Goal: Task Accomplishment & Management: Complete application form

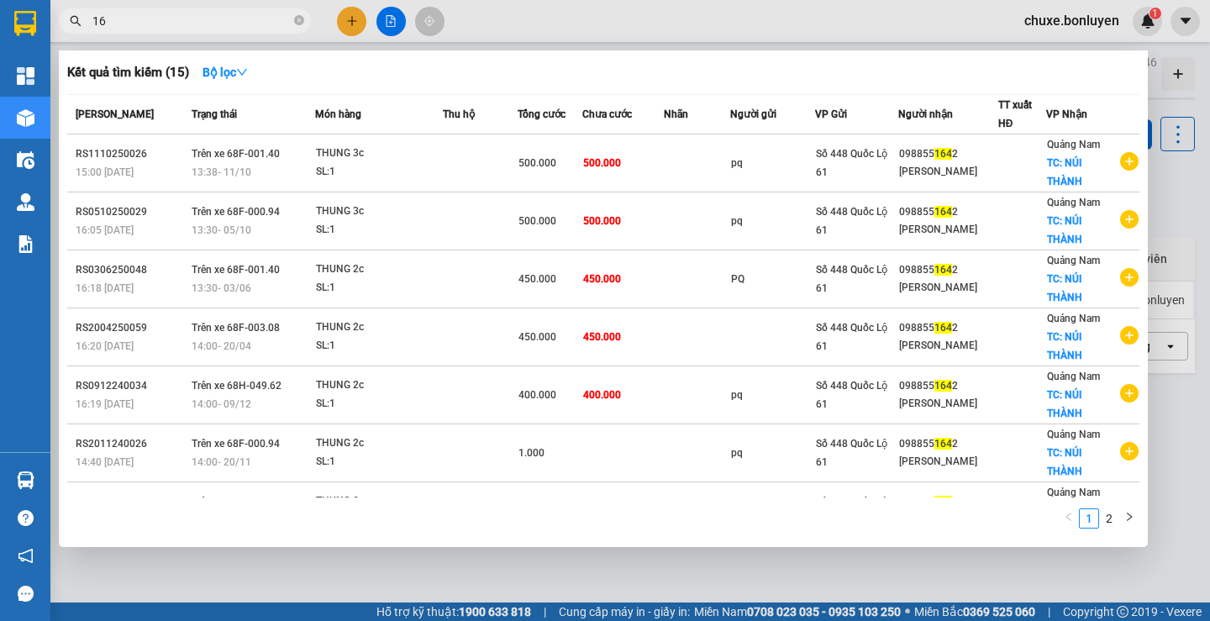
type input "1"
type input "7616"
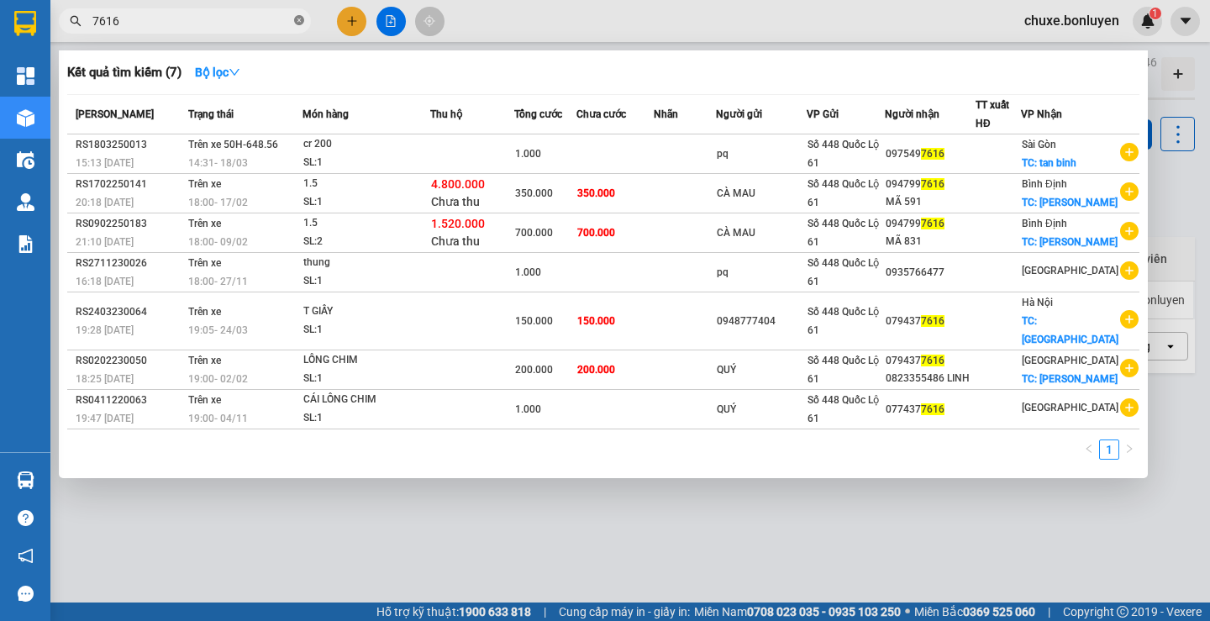
click at [298, 18] on icon "close-circle" at bounding box center [299, 20] width 10 height 10
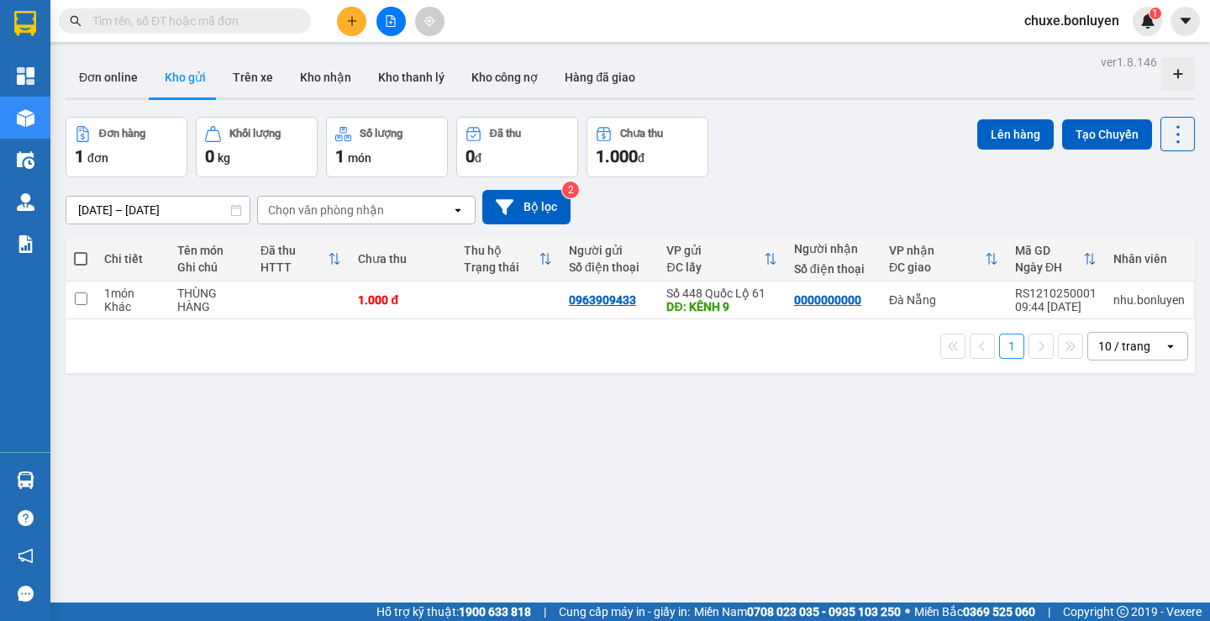
click at [344, 23] on button at bounding box center [351, 21] width 29 height 29
click at [360, 65] on icon "snippets" at bounding box center [357, 63] width 9 height 12
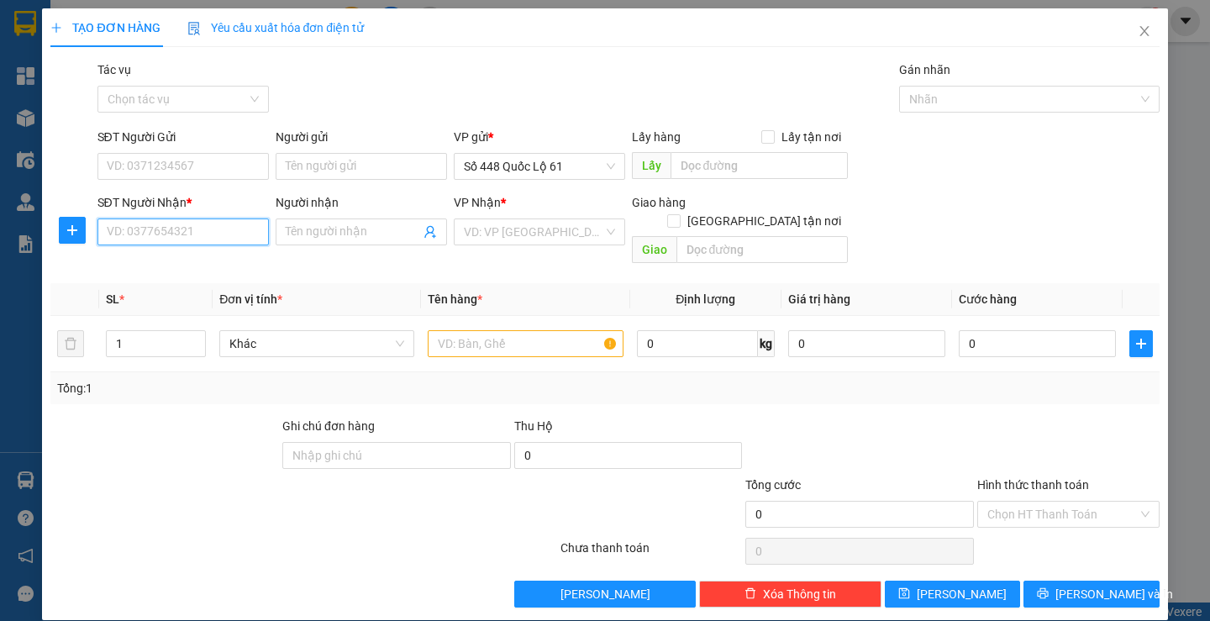
click at [184, 236] on input "SĐT Người Nhận *" at bounding box center [182, 231] width 171 height 27
type input "0983240679"
click at [224, 270] on div "0983240679 - NHỚT BÌNH ĐỊNH" at bounding box center [191, 265] width 171 height 18
type input "NHỚT BÌNH ĐỊNH"
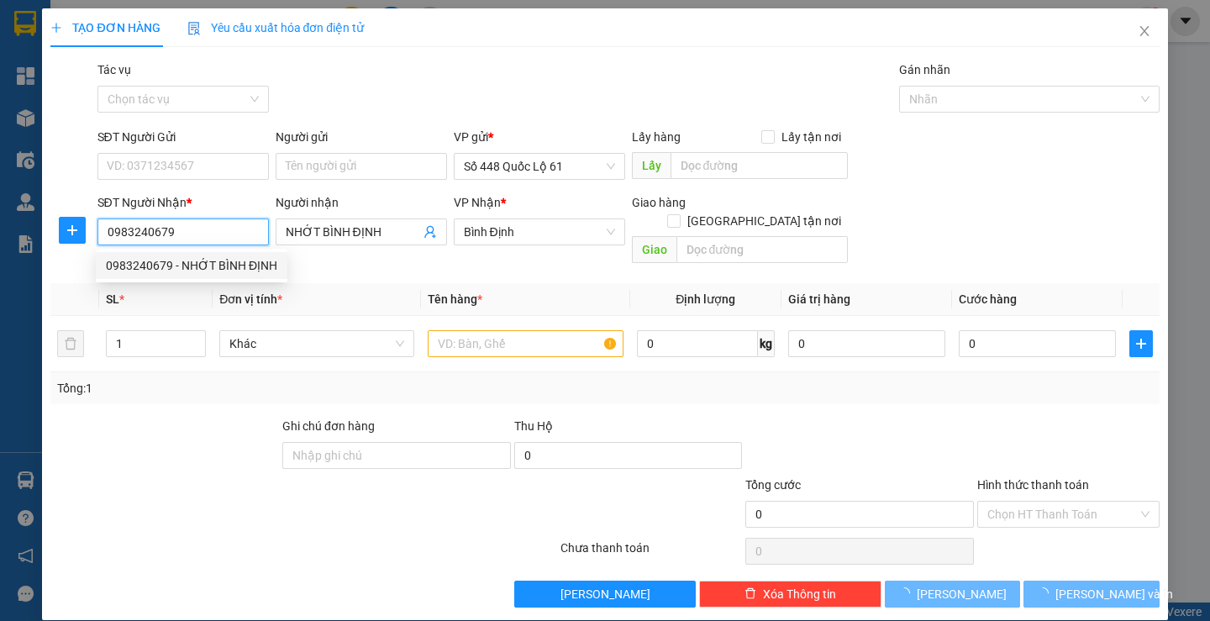
type input "1.000.000"
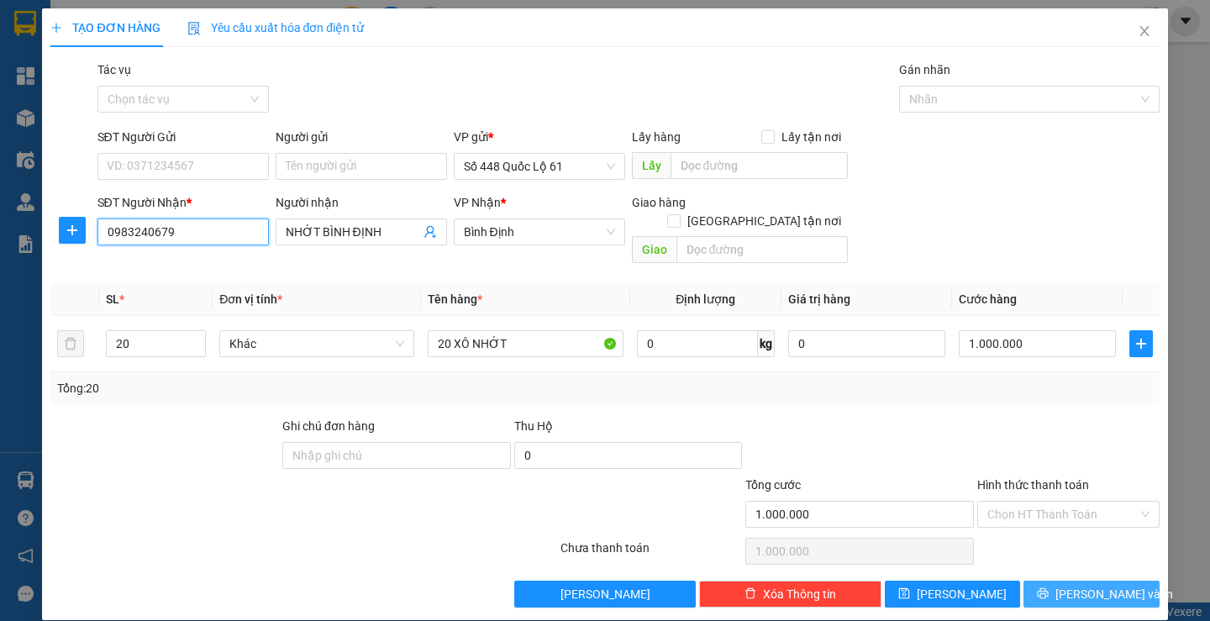
type input "0983240679"
click at [1065, 581] on button "[PERSON_NAME] và In" at bounding box center [1090, 594] width 135 height 27
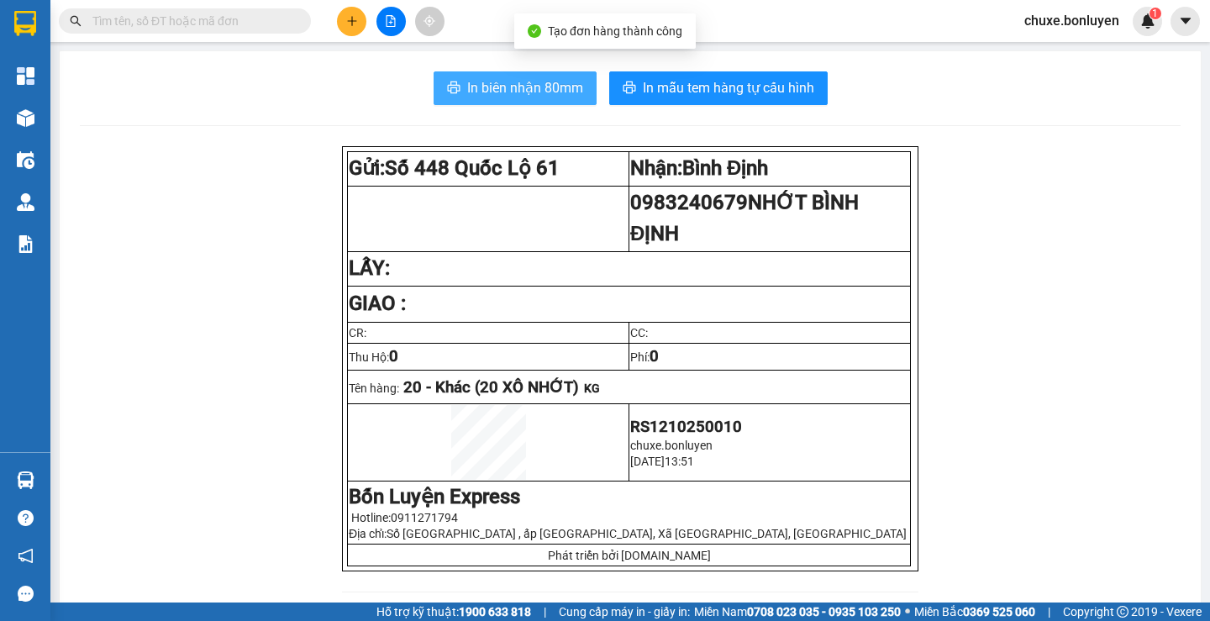
click at [517, 88] on span "In biên nhận 80mm" at bounding box center [525, 87] width 116 height 21
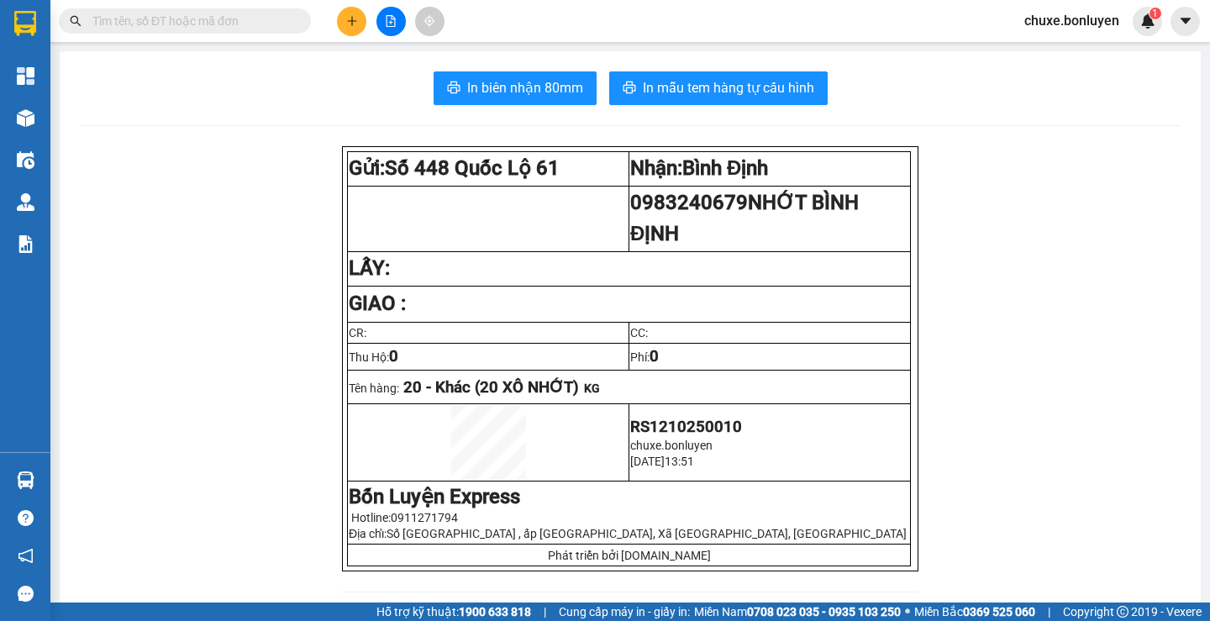
click at [352, 17] on icon "plus" at bounding box center [352, 21] width 12 height 12
click at [356, 53] on div "Tạo đơn hàng" at bounding box center [410, 63] width 126 height 32
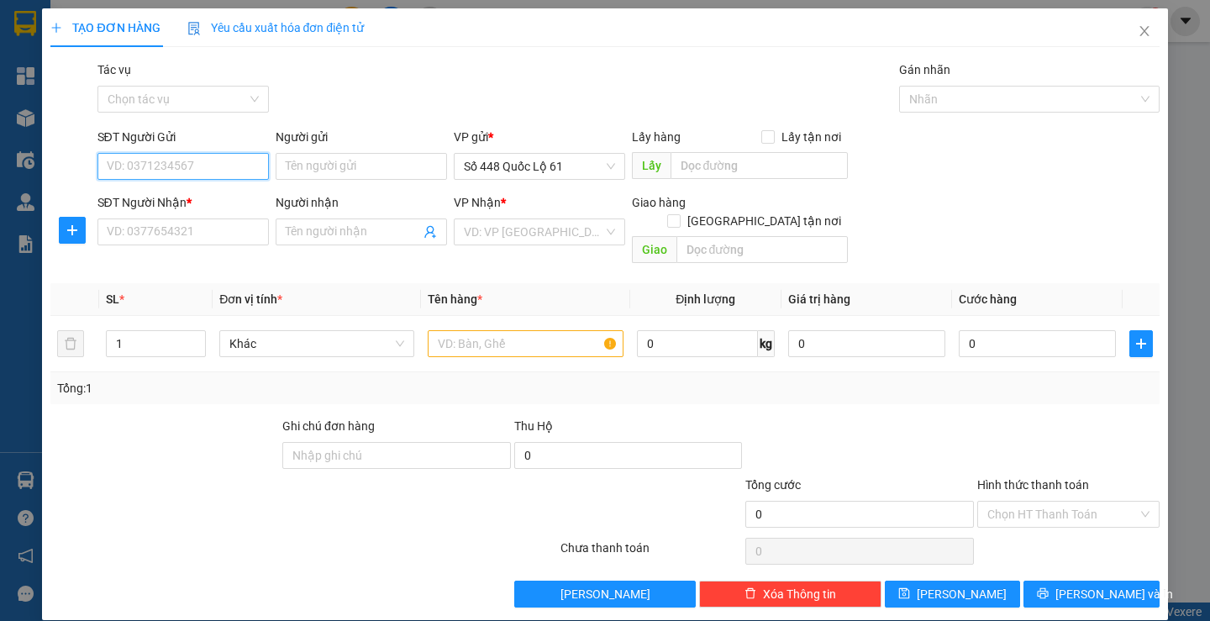
click at [179, 177] on input "SĐT Người Gửi" at bounding box center [182, 166] width 171 height 27
type input "0"
click at [212, 223] on input "SĐT Người Nhận *" at bounding box center [182, 231] width 171 height 27
type input "0898177229"
click at [160, 168] on input "0" at bounding box center [182, 166] width 171 height 27
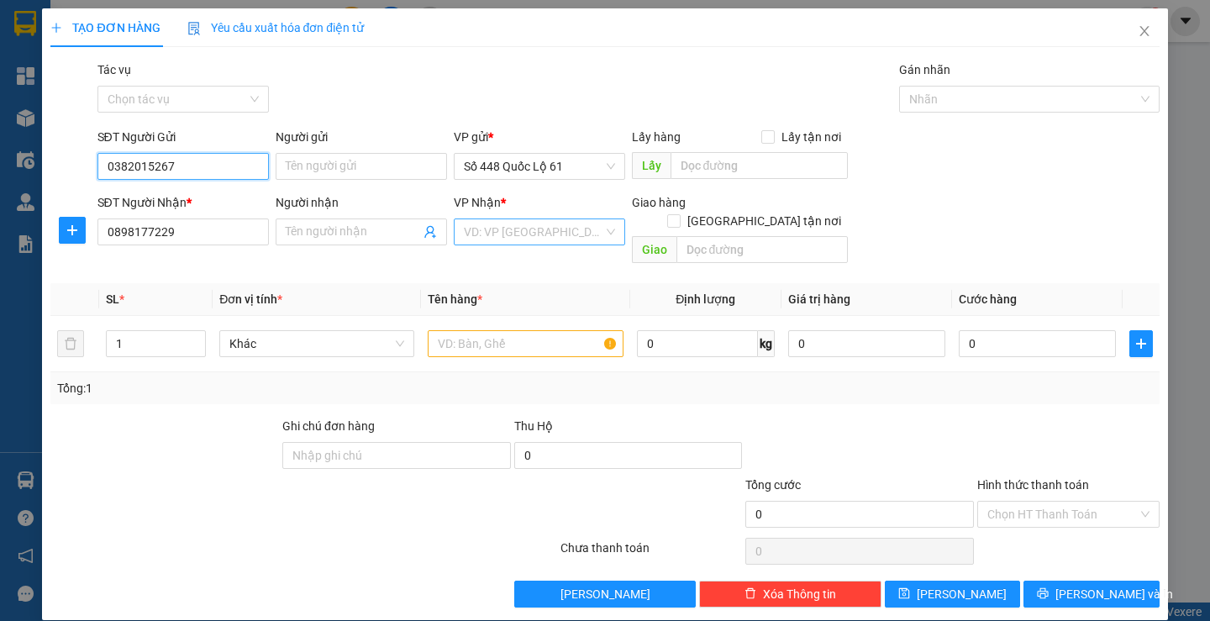
type input "0382015267"
click at [475, 219] on input "search" at bounding box center [533, 231] width 139 height 25
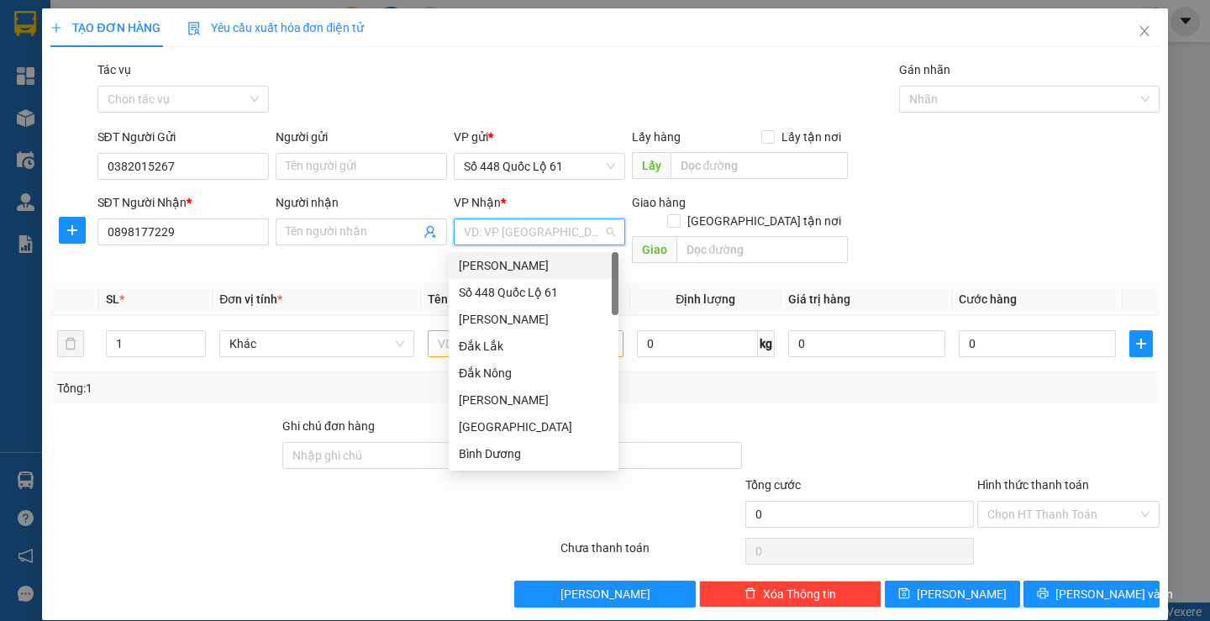
type input "P"
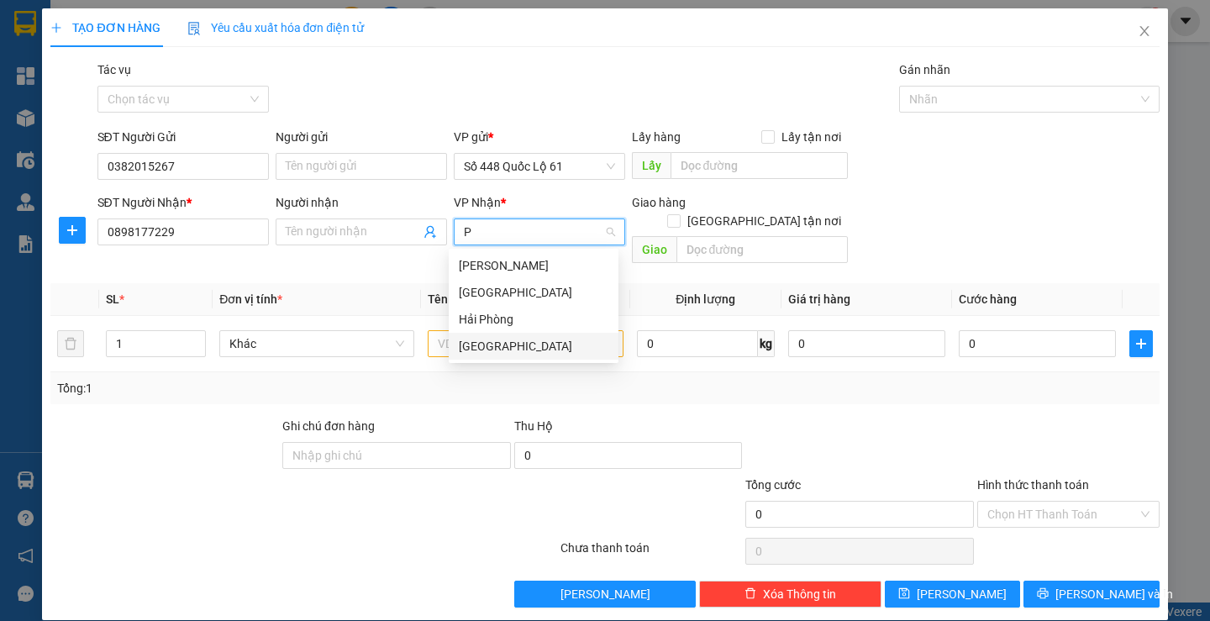
click at [509, 339] on div "[GEOGRAPHIC_DATA]" at bounding box center [534, 346] width 150 height 18
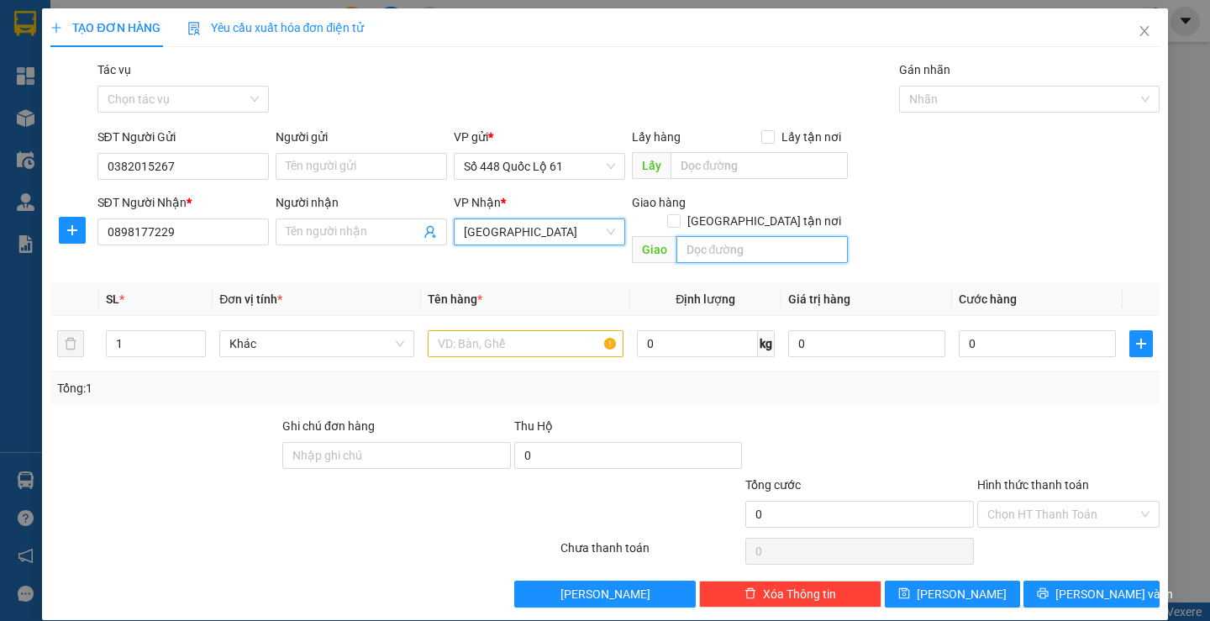
click at [747, 236] on input "text" at bounding box center [761, 249] width 171 height 27
click at [679, 214] on input "[GEOGRAPHIC_DATA] tận nơi" at bounding box center [673, 220] width 12 height 12
checkbox input "true"
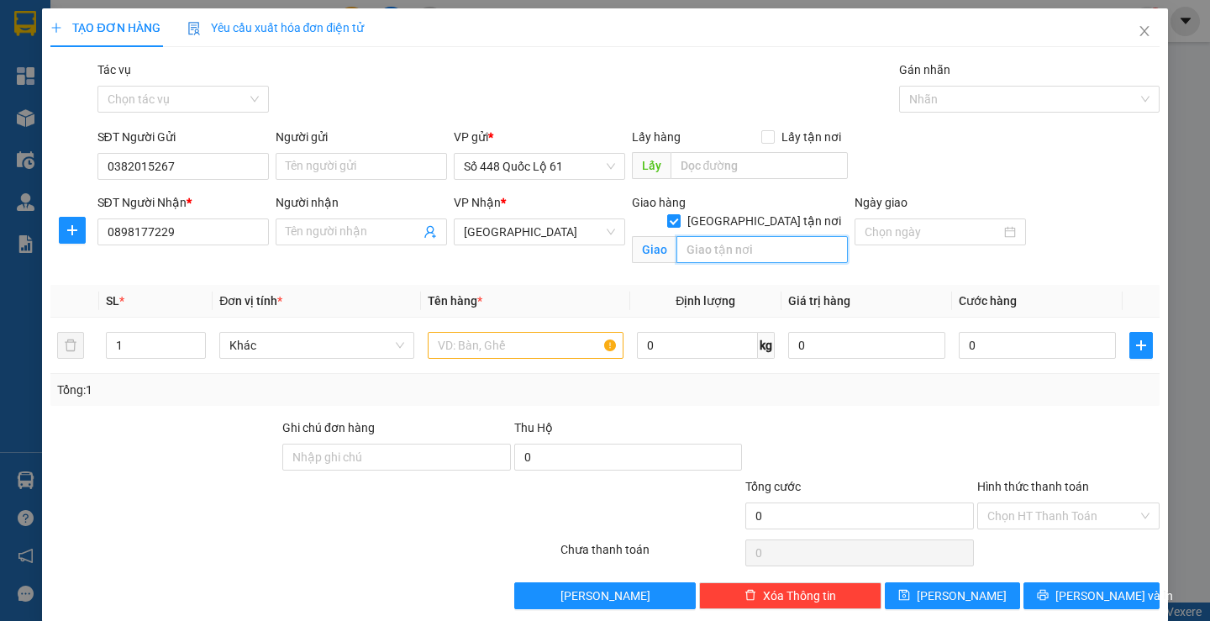
click at [739, 236] on input "text" at bounding box center [761, 249] width 171 height 27
type input "TUY HÒA"
click at [468, 338] on input "text" at bounding box center [525, 345] width 195 height 27
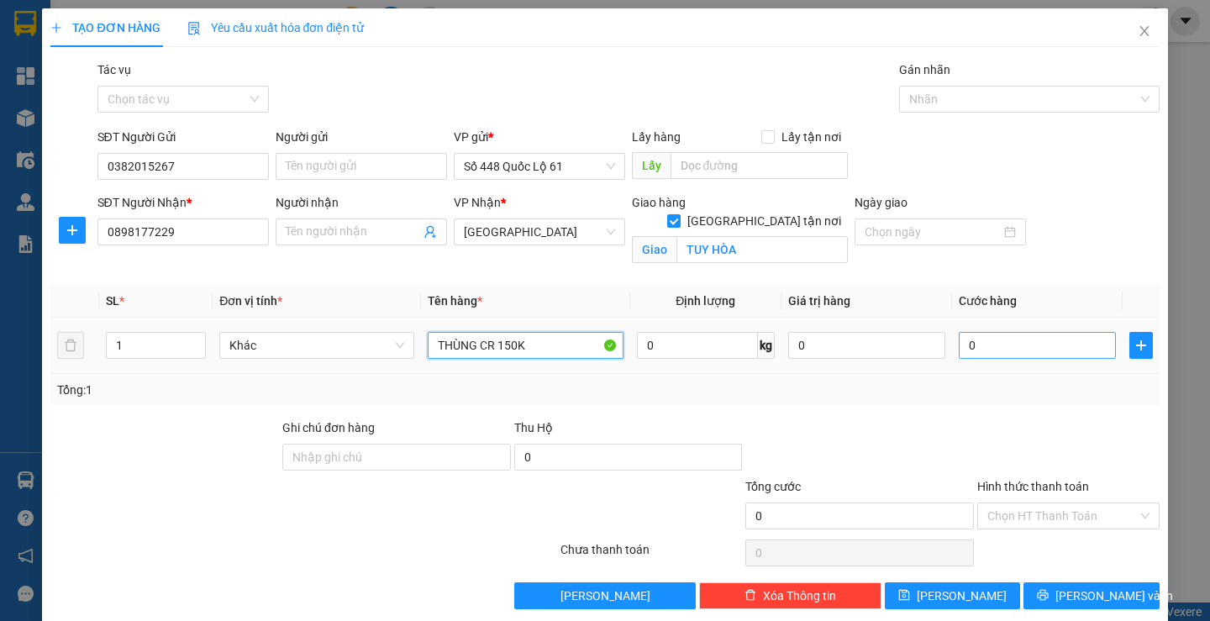
type input "THÙNG CR 150K"
click at [1022, 348] on input "0" at bounding box center [1037, 345] width 157 height 27
type input "1"
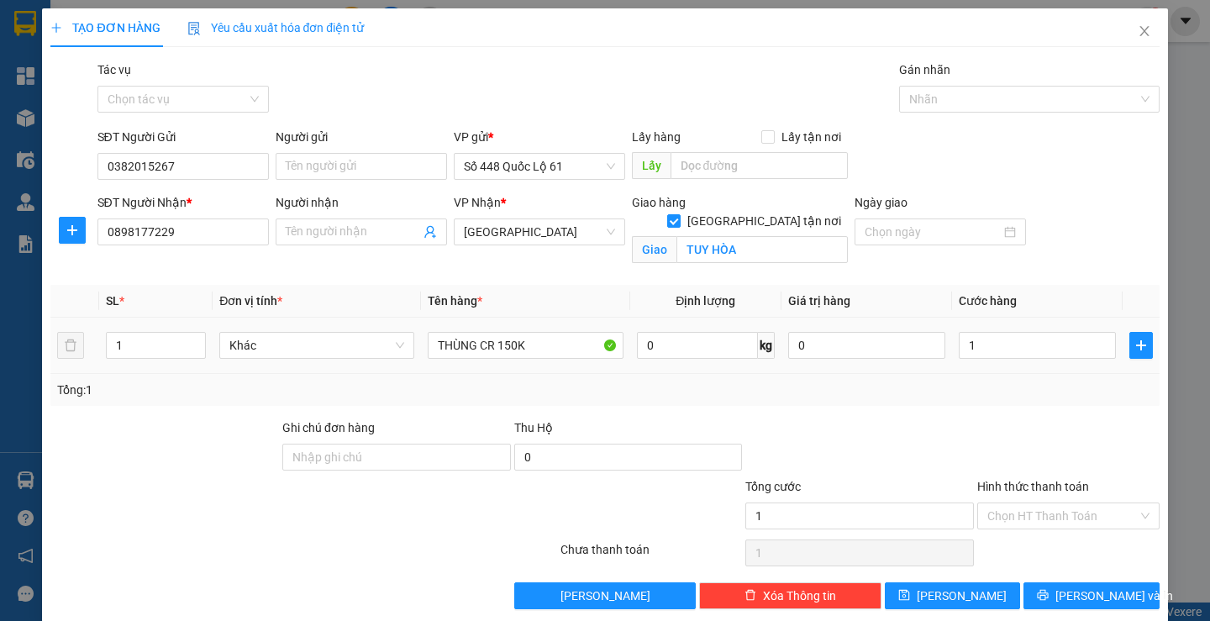
type input "1.000"
click at [998, 414] on div "Transit Pickup Surcharge Ids Transit Deliver Surcharge Ids Transit Deliver Surc…" at bounding box center [604, 334] width 1108 height 549
drag, startPoint x: 1026, startPoint y: 518, endPoint x: 1019, endPoint y: 535, distance: 18.1
click at [1028, 519] on input "Hình thức thanh toán" at bounding box center [1062, 515] width 150 height 25
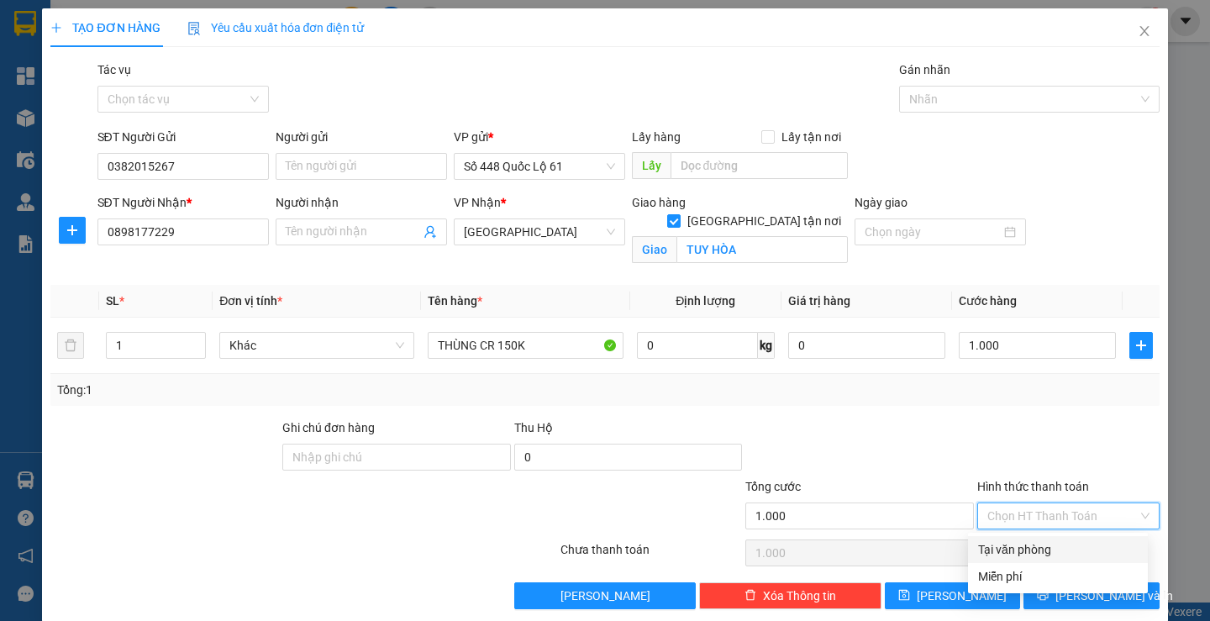
click at [1017, 543] on div "Tại văn phòng" at bounding box center [1058, 549] width 160 height 18
type input "0"
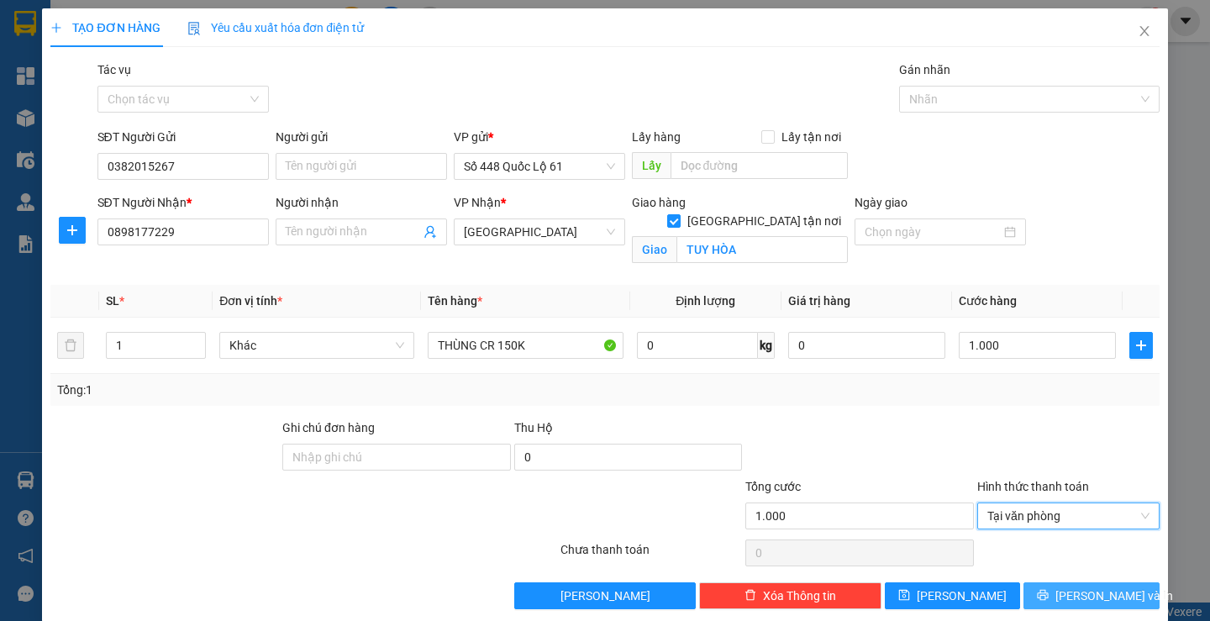
click at [1049, 601] on icon "printer" at bounding box center [1043, 595] width 12 height 12
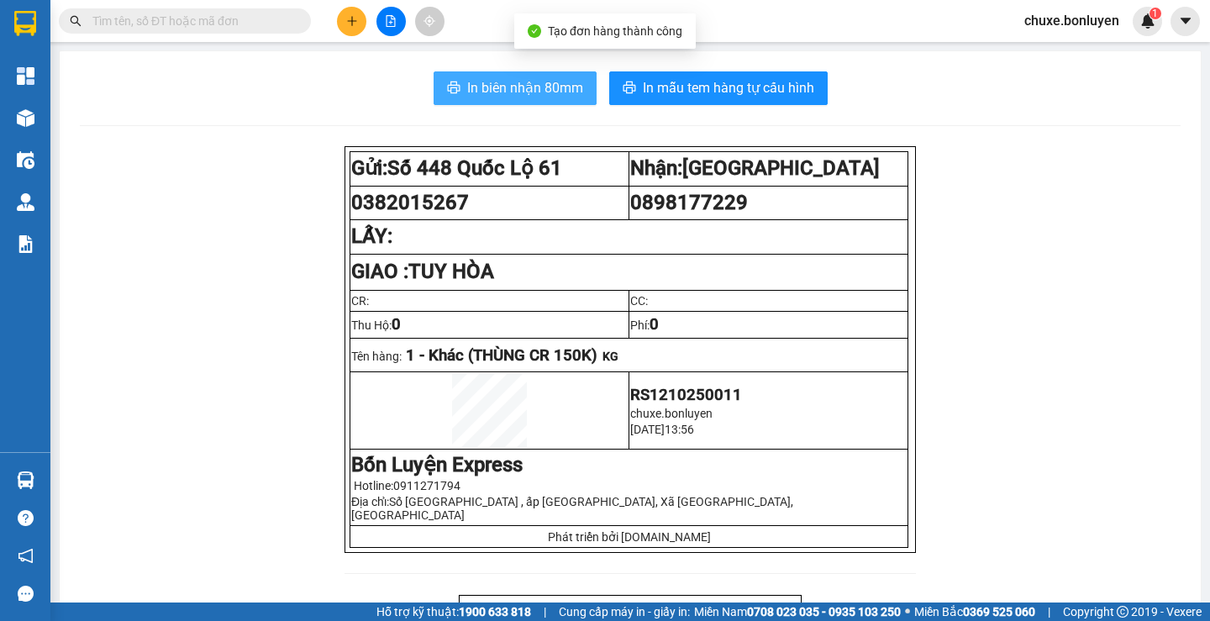
click at [483, 103] on button "In biên nhận 80mm" at bounding box center [515, 88] width 163 height 34
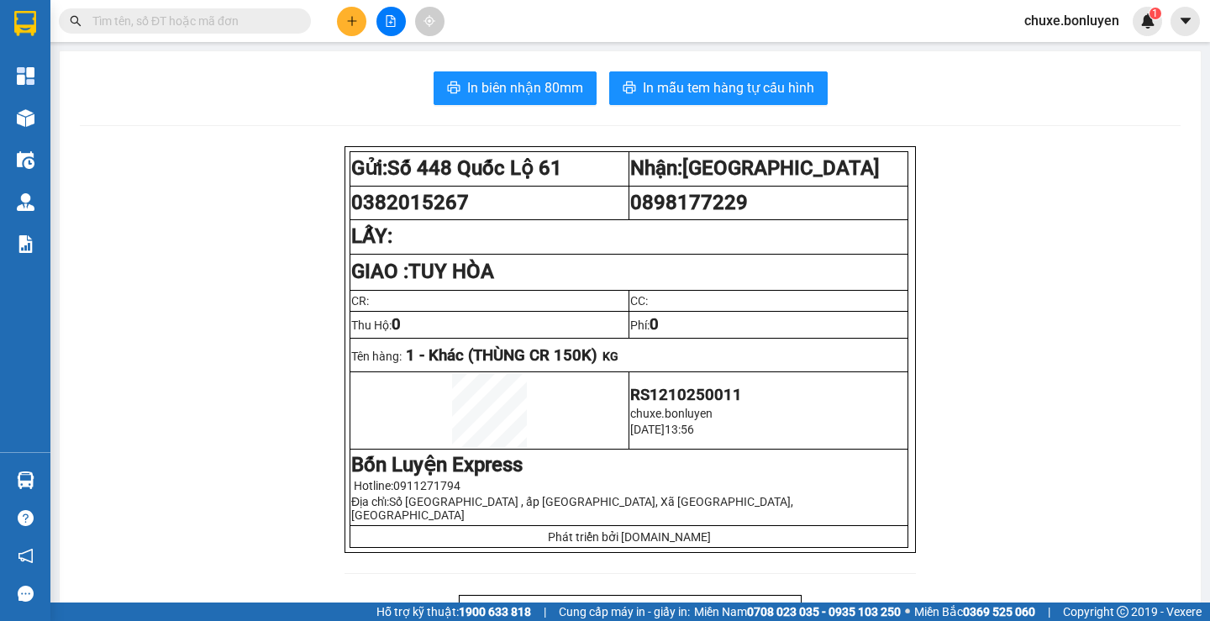
click at [360, 14] on button at bounding box center [351, 21] width 29 height 29
click at [404, 63] on div "Tạo đơn hàng" at bounding box center [417, 63] width 73 height 18
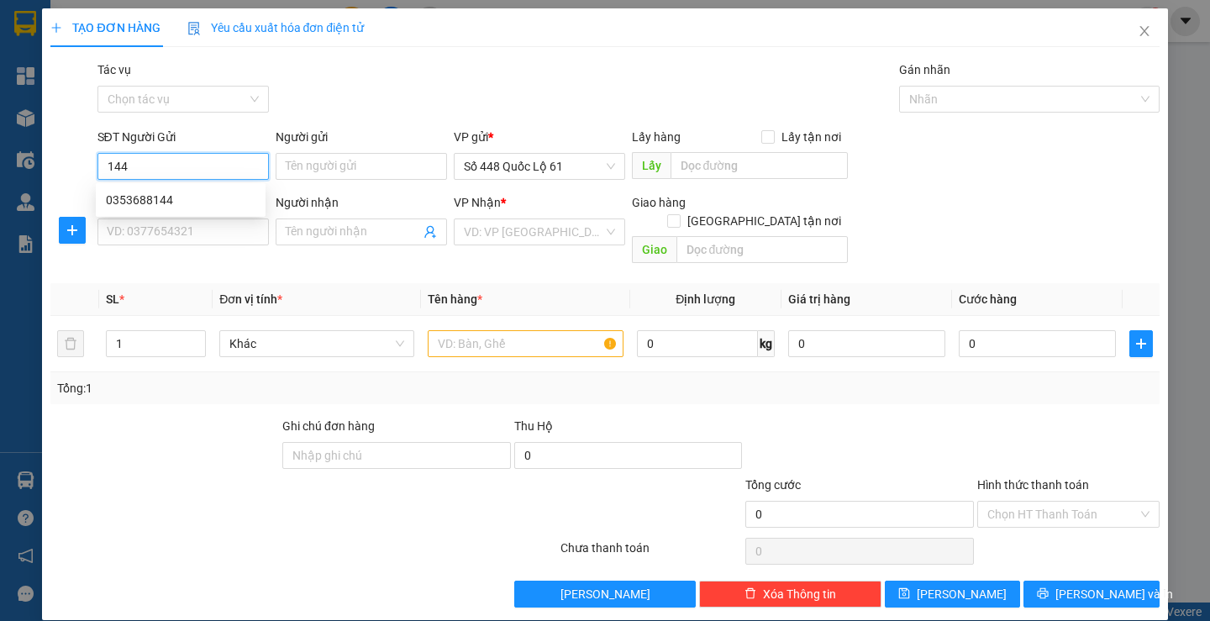
click at [191, 197] on div "0353688144" at bounding box center [181, 200] width 150 height 18
type input "0353688144"
type input "nha mân"
type input "00000000000"
checkbox input "true"
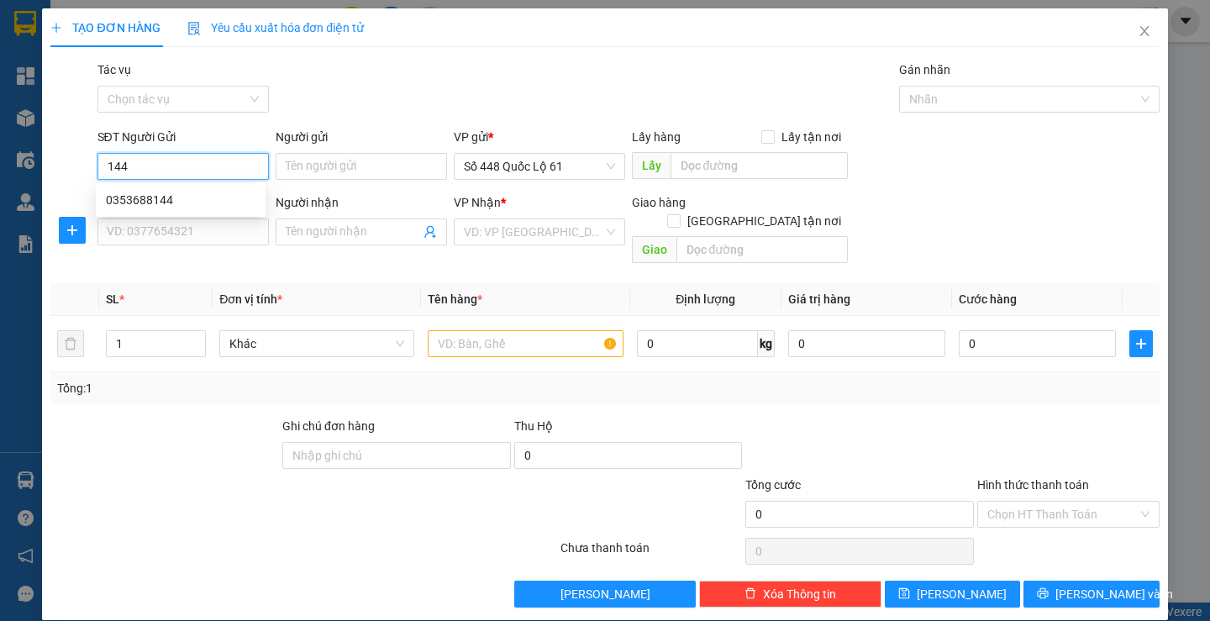
type input "vinahouse"
type input "300.000"
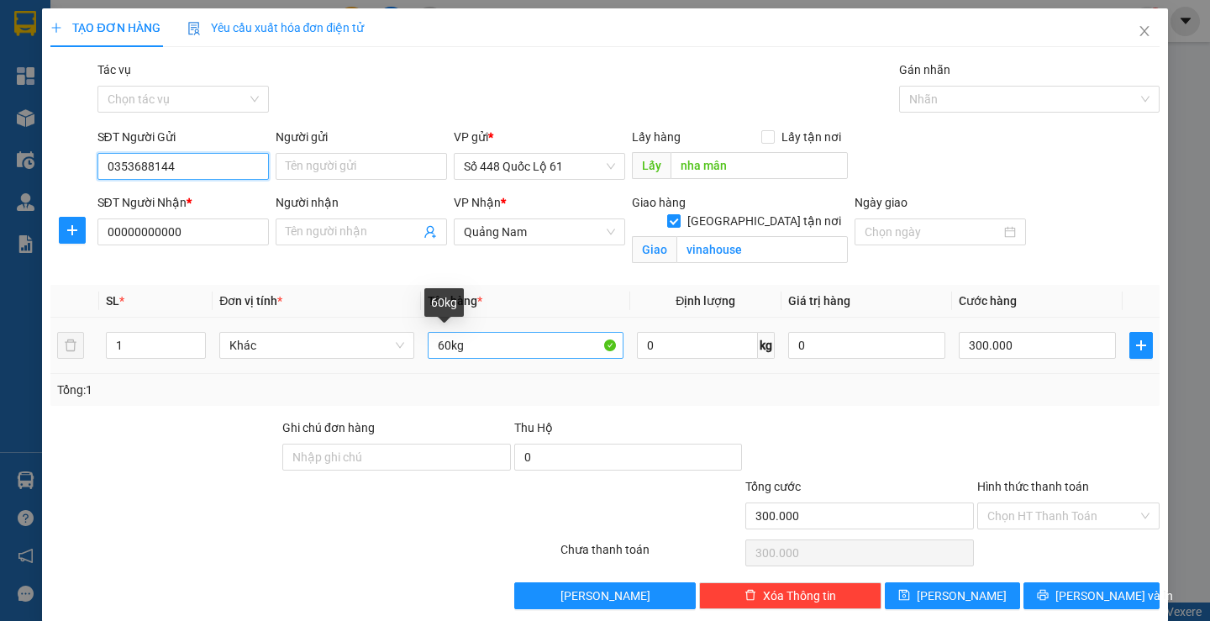
type input "0353688144"
click at [441, 349] on input "60kg" at bounding box center [525, 345] width 195 height 27
type input "50kg"
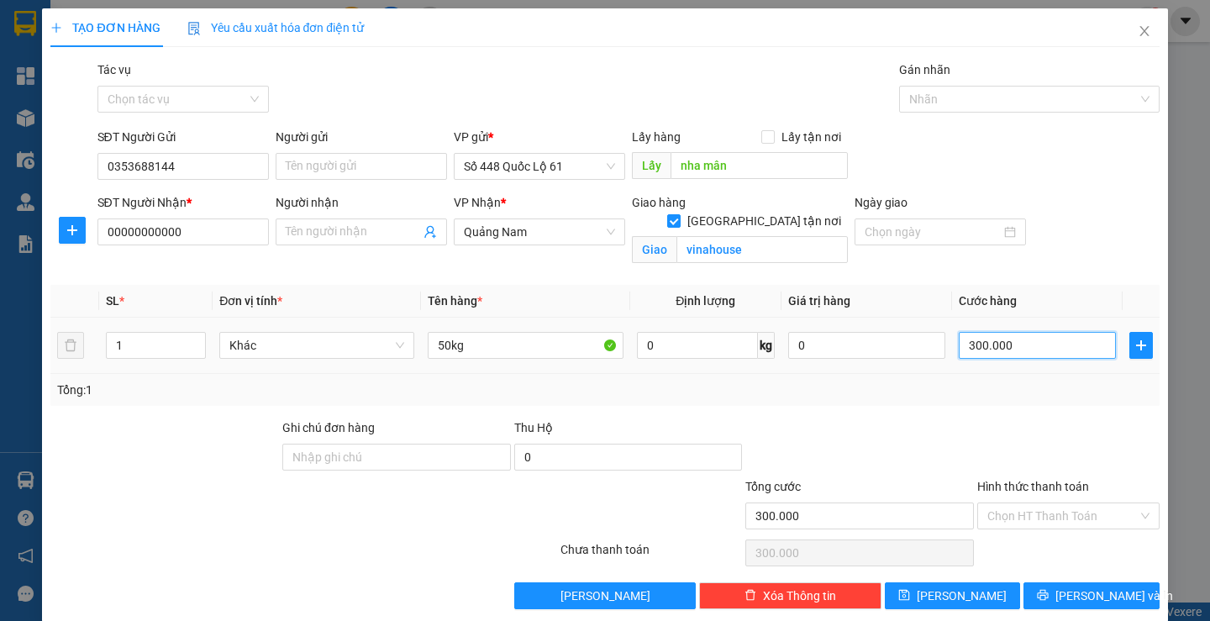
click at [1027, 342] on input "300.000" at bounding box center [1037, 345] width 157 height 27
type input "2"
type input "25"
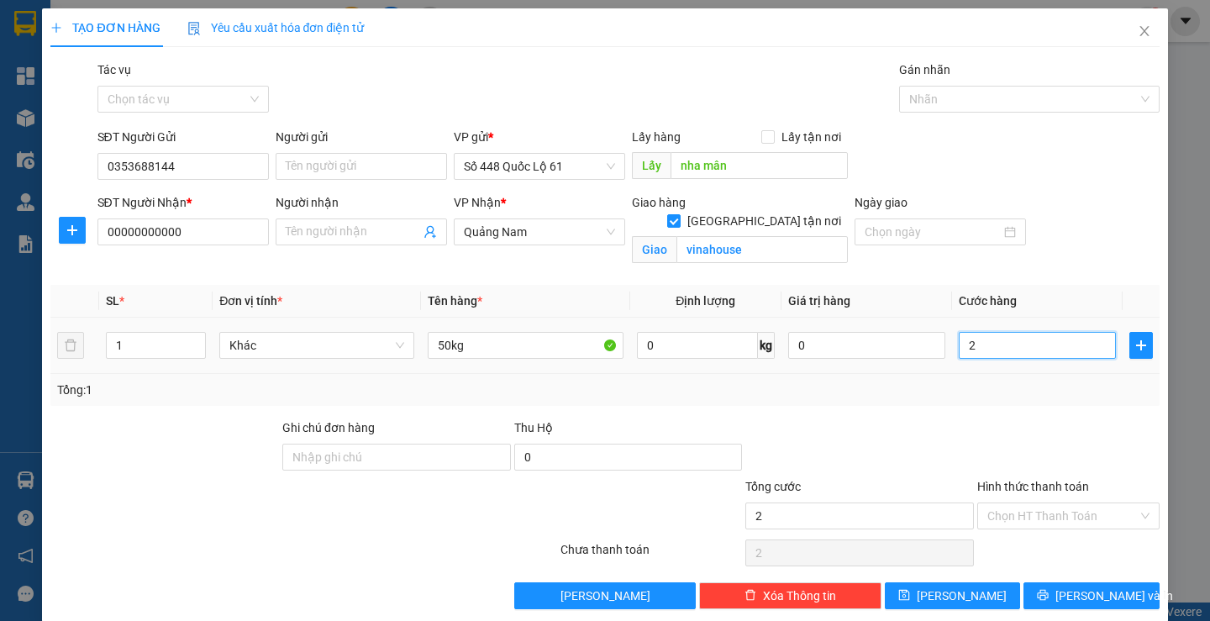
type input "25"
type input "250"
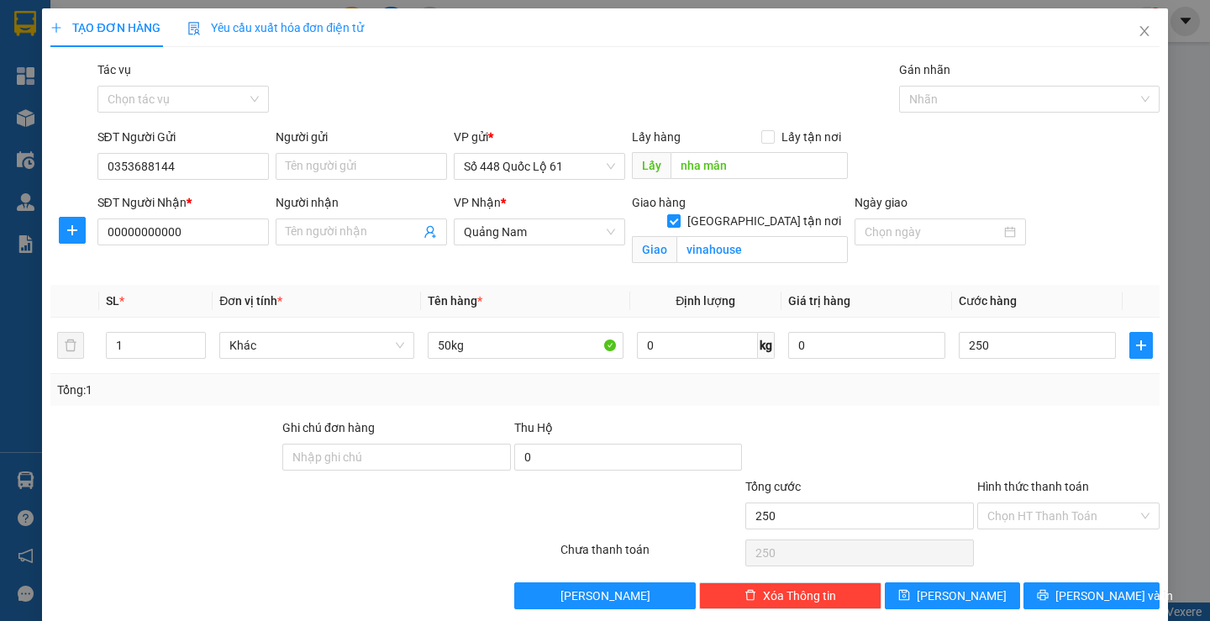
type input "250.000"
click at [1018, 407] on div "Transit Pickup Surcharge Ids Transit Deliver Surcharge Ids Transit Deliver Surc…" at bounding box center [604, 334] width 1108 height 549
click at [990, 587] on button "[PERSON_NAME]" at bounding box center [952, 595] width 135 height 27
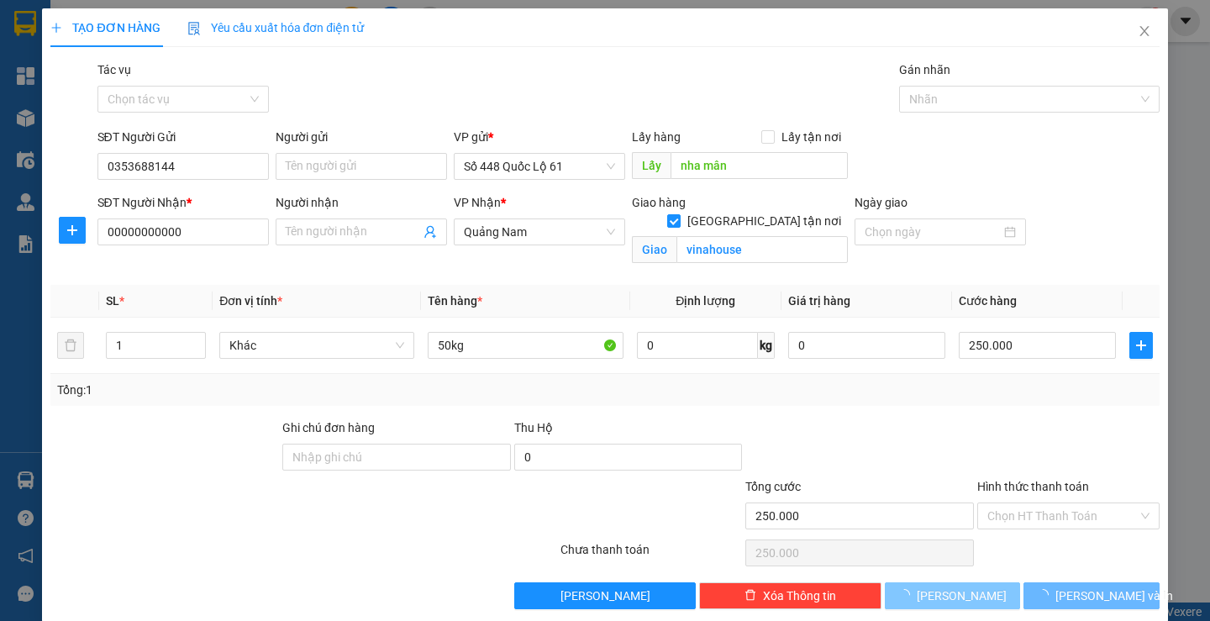
checkbox input "false"
type input "0"
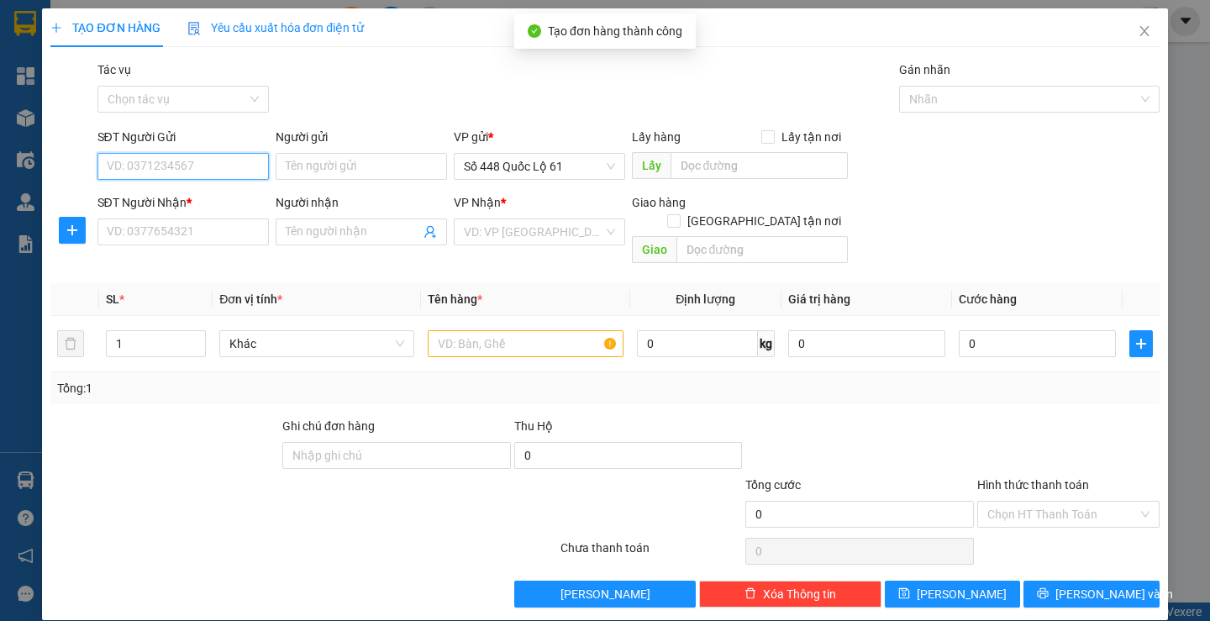
click at [154, 168] on input "SĐT Người Gửi" at bounding box center [182, 166] width 171 height 27
click at [163, 199] on div "0337752868" at bounding box center [181, 200] width 150 height 18
type input "0337752868"
type input "AN HŨU"
type input "00000000000"
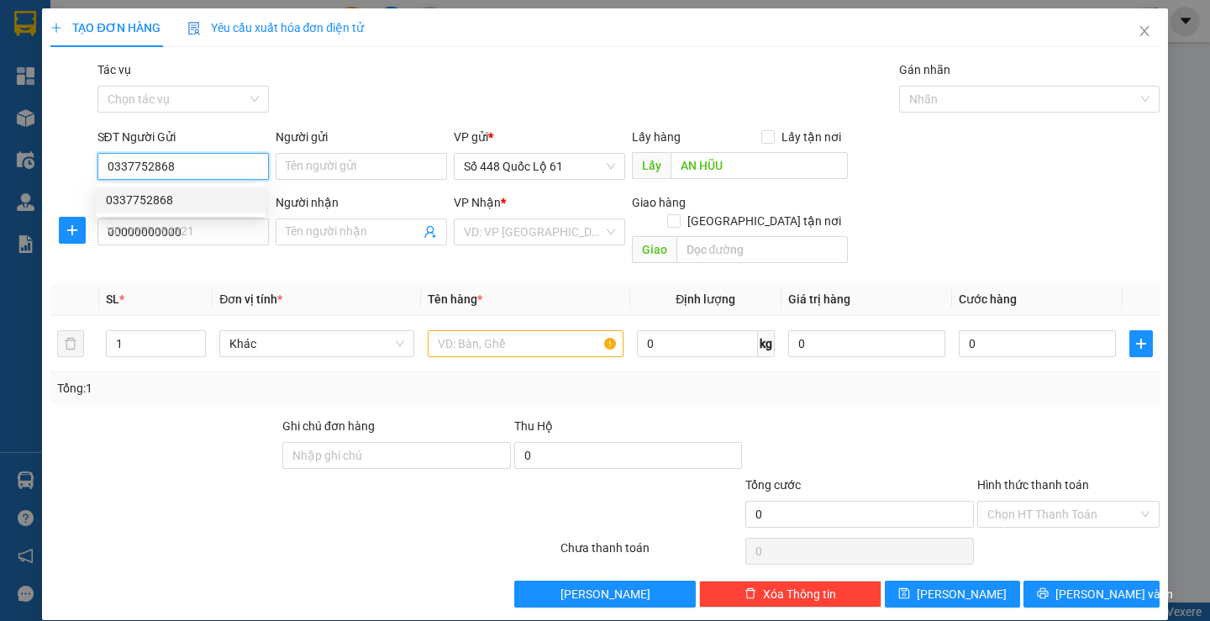
type input "200.000"
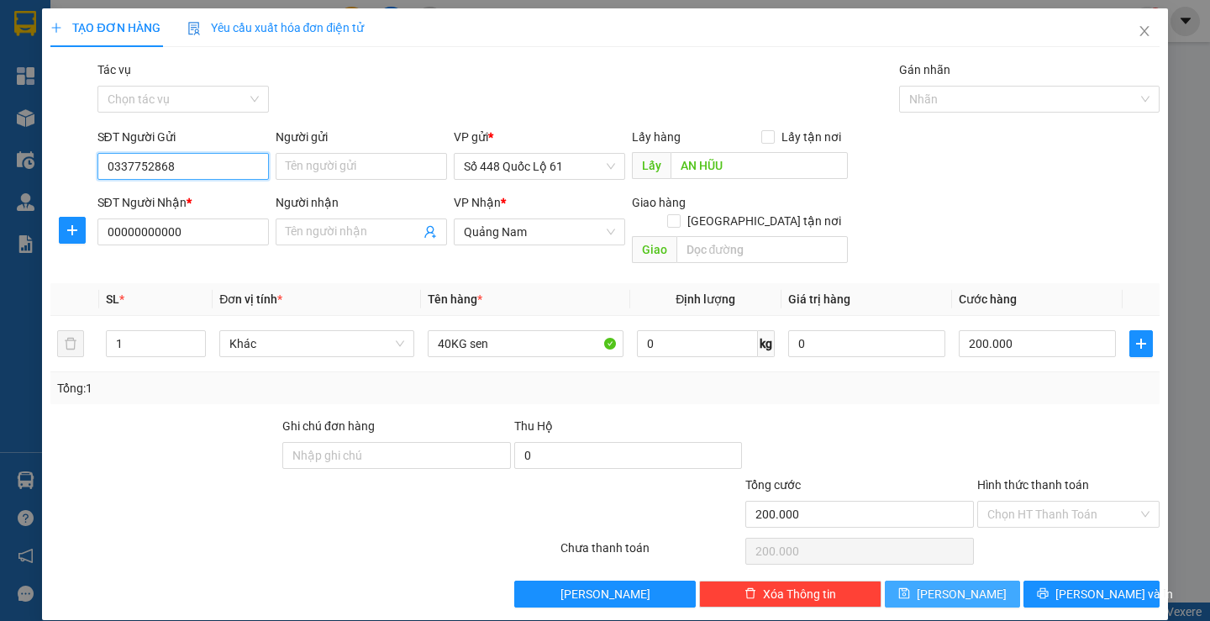
type input "0337752868"
click at [947, 585] on span "[PERSON_NAME]" at bounding box center [962, 594] width 90 height 18
type input "0"
